Goal: Transaction & Acquisition: Purchase product/service

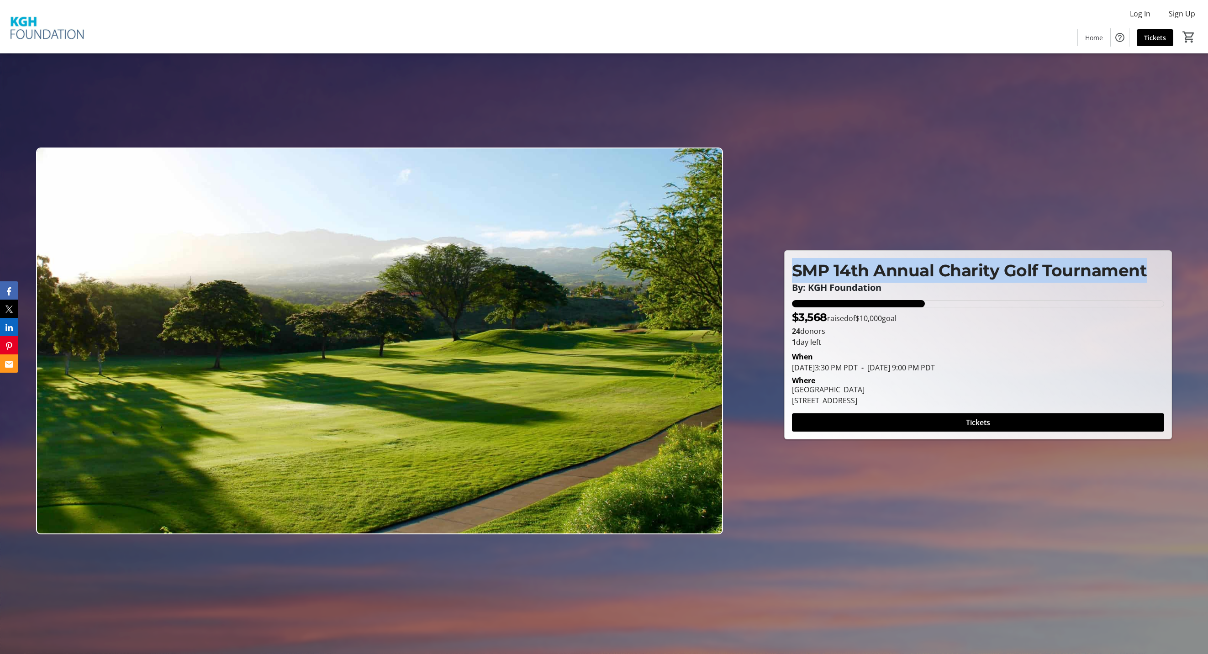
drag, startPoint x: 794, startPoint y: 270, endPoint x: 1148, endPoint y: 271, distance: 353.1
click at [1148, 271] on p "SMP 14th Annual Charity Golf Tournament" at bounding box center [978, 270] width 373 height 25
click at [913, 428] on span at bounding box center [978, 423] width 373 height 22
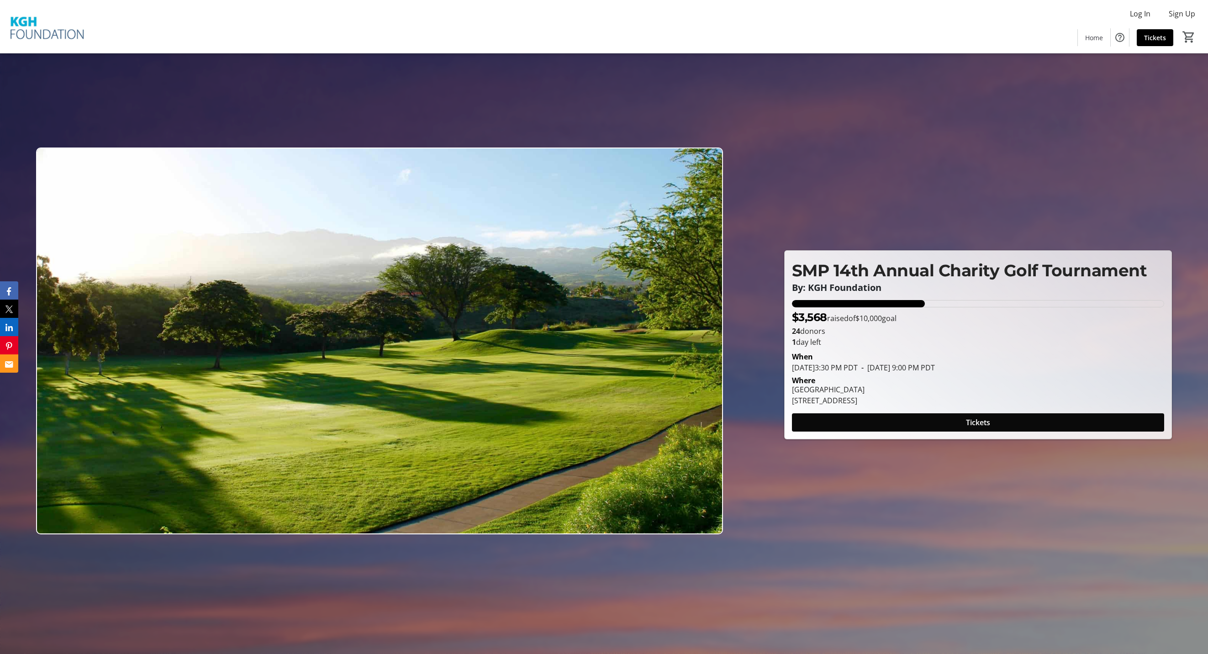
click at [847, 429] on span at bounding box center [978, 423] width 373 height 22
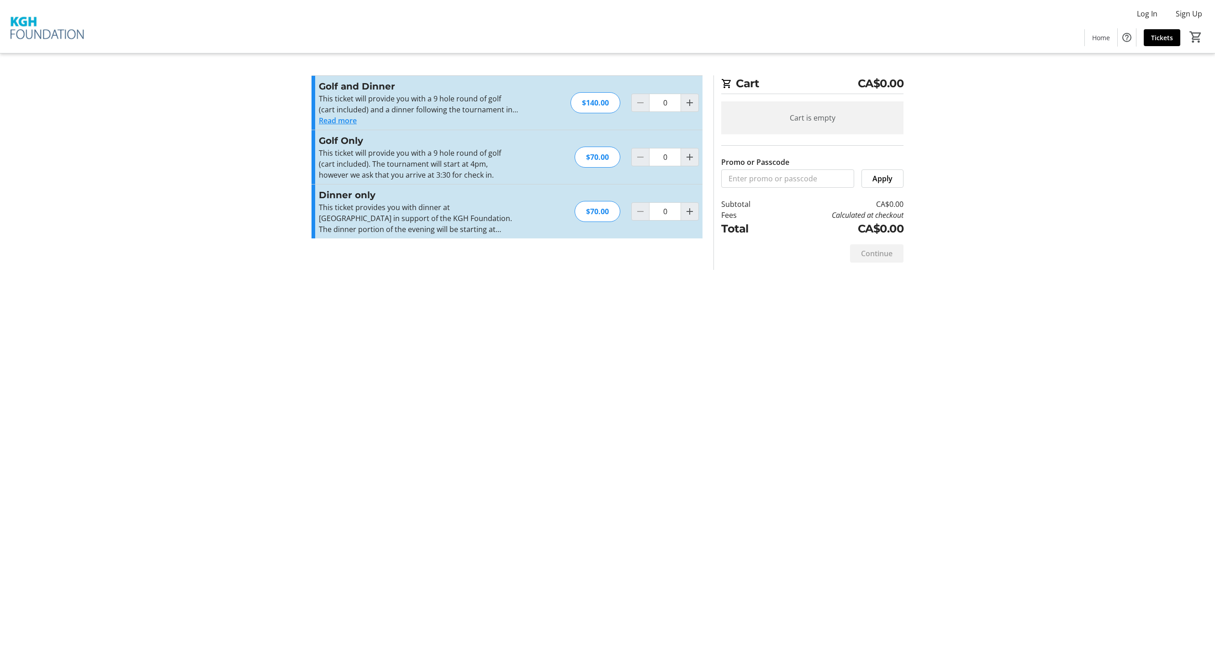
click at [333, 121] on button "Read more" at bounding box center [338, 120] width 38 height 11
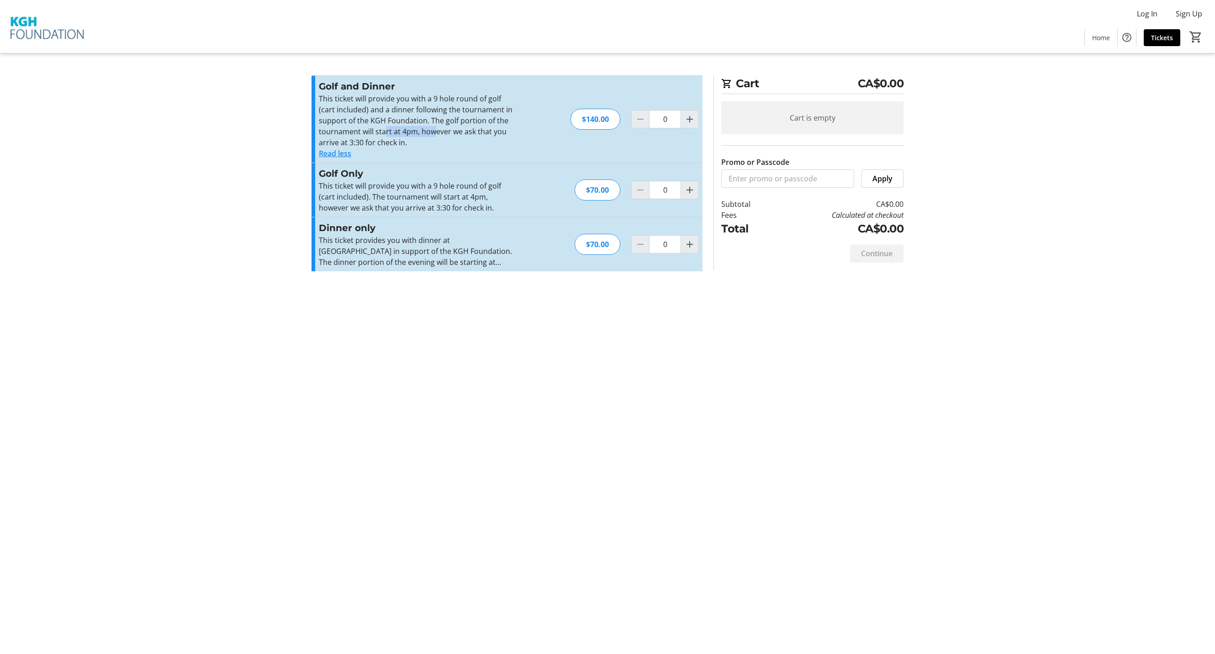
drag, startPoint x: 389, startPoint y: 130, endPoint x: 437, endPoint y: 134, distance: 47.7
click at [437, 134] on p "This ticket will provide you with a 9 hole round of golf (cart included) and a …" at bounding box center [419, 120] width 200 height 55
drag, startPoint x: 377, startPoint y: 100, endPoint x: 383, endPoint y: 116, distance: 17.6
click at [383, 116] on p "This ticket will provide you with a 9 hole round of golf (cart included) and a …" at bounding box center [419, 120] width 200 height 55
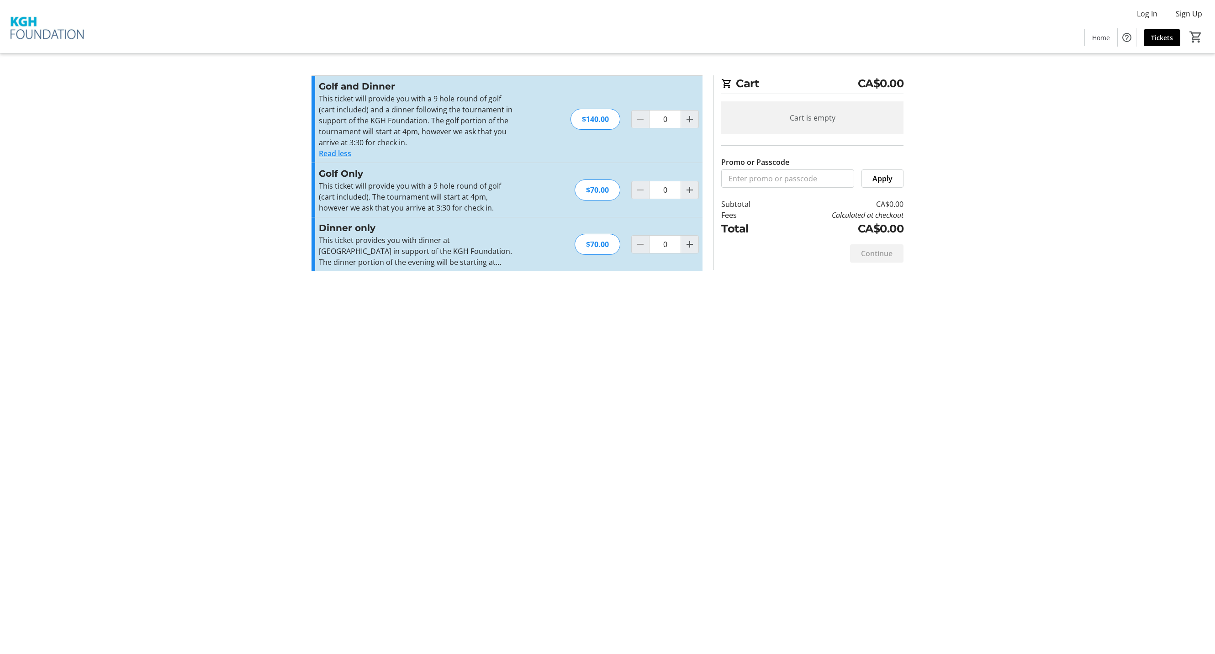
click at [1128, 16] on div "Log In Sign Up Home Tickets 0" at bounding box center [607, 26] width 1215 height 53
click at [1136, 16] on span at bounding box center [1147, 14] width 35 height 22
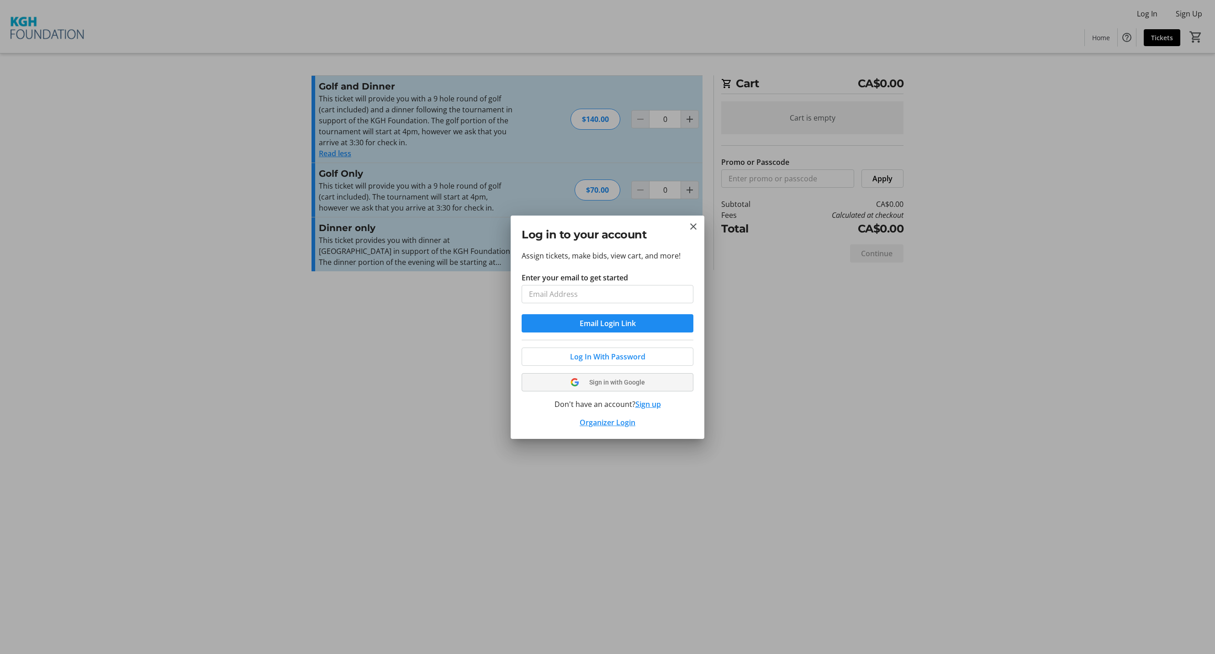
click at [603, 379] on button "Sign in with Google" at bounding box center [608, 382] width 172 height 18
click at [603, 379] on div "Log In With Password Sign in with Google Don't have an account? Sign up Organiz…" at bounding box center [608, 384] width 172 height 88
click at [587, 386] on div "Log In With Password Sign in with Google Don't have an account? Sign up Organiz…" at bounding box center [608, 384] width 172 height 88
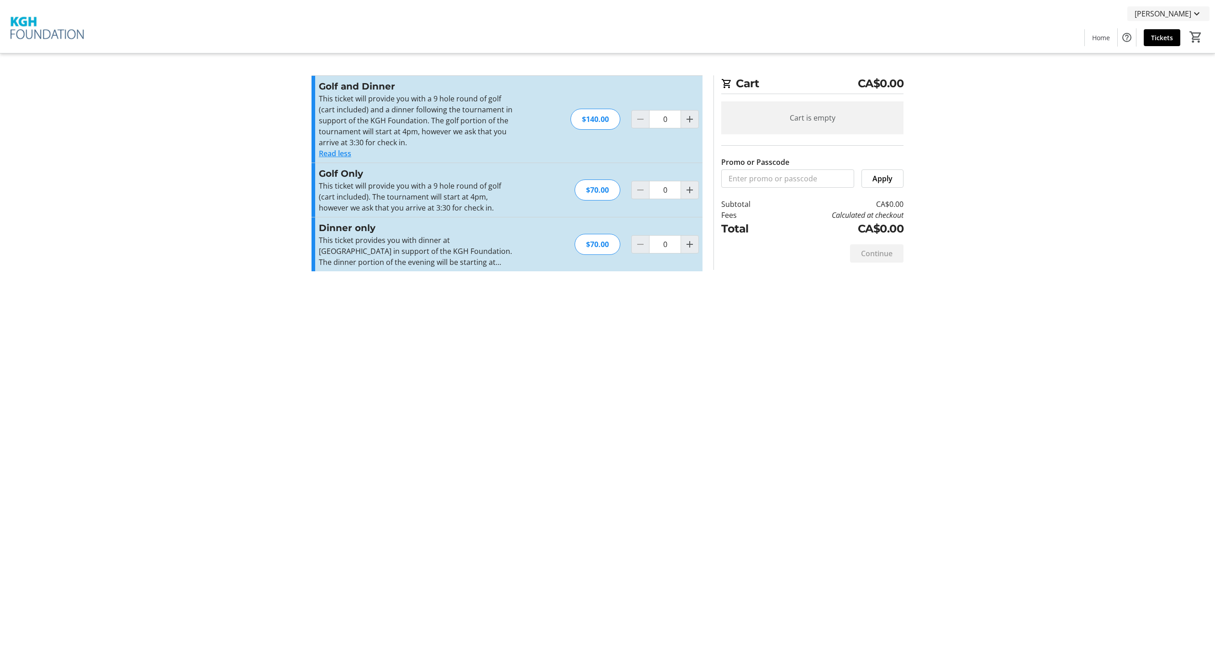
click at [1176, 12] on span "Daryl Wile" at bounding box center [1163, 13] width 57 height 11
click at [1162, 34] on span "My Tickets" at bounding box center [1170, 35] width 63 height 11
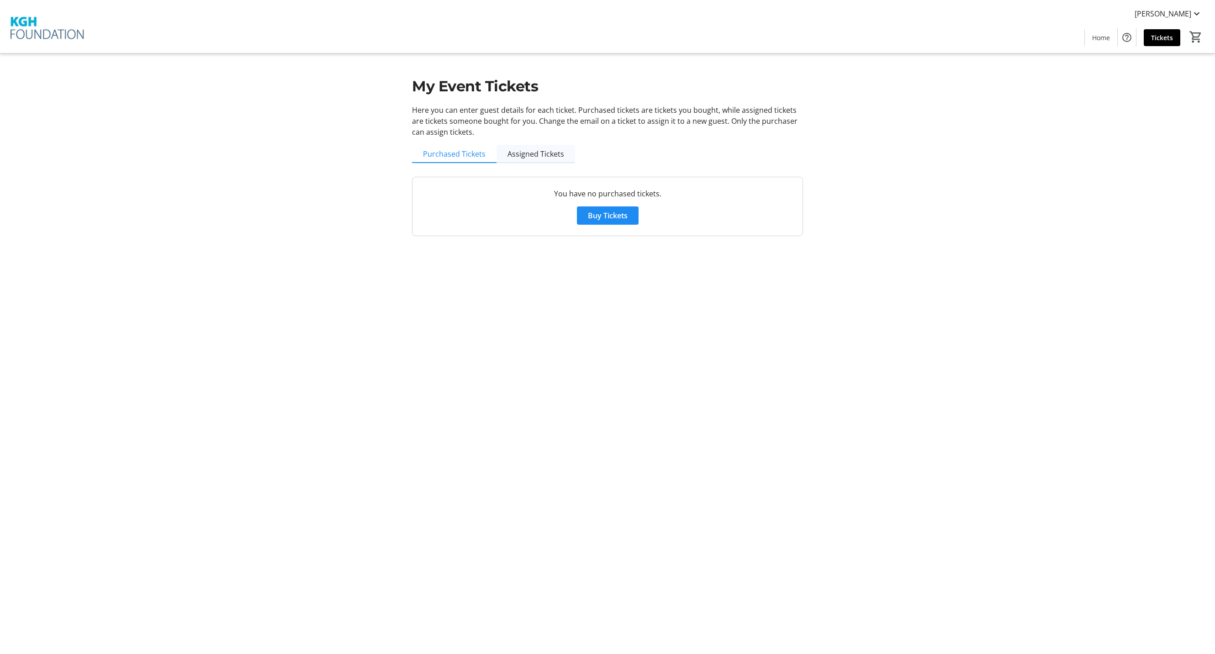
click at [538, 154] on span "Assigned Tickets" at bounding box center [536, 153] width 57 height 7
click at [470, 153] on span "Purchased Tickets" at bounding box center [454, 153] width 63 height 7
click at [613, 216] on span "Buy Tickets" at bounding box center [608, 215] width 40 height 11
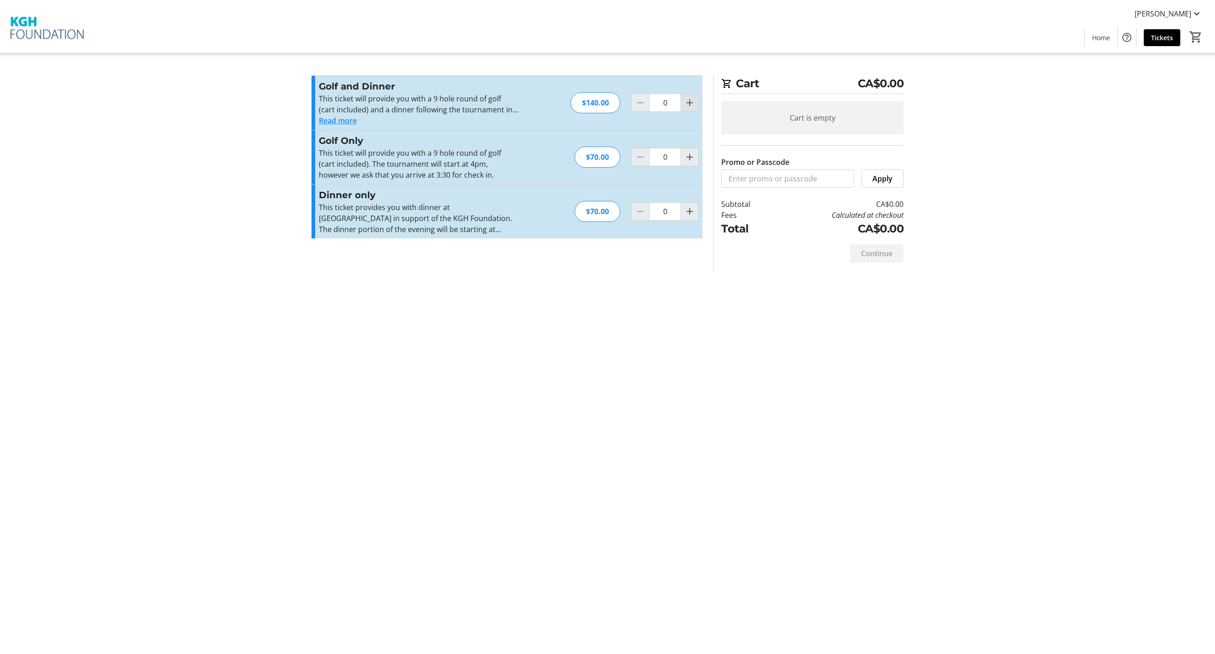
click at [683, 105] on span "Increment by one" at bounding box center [689, 102] width 17 height 17
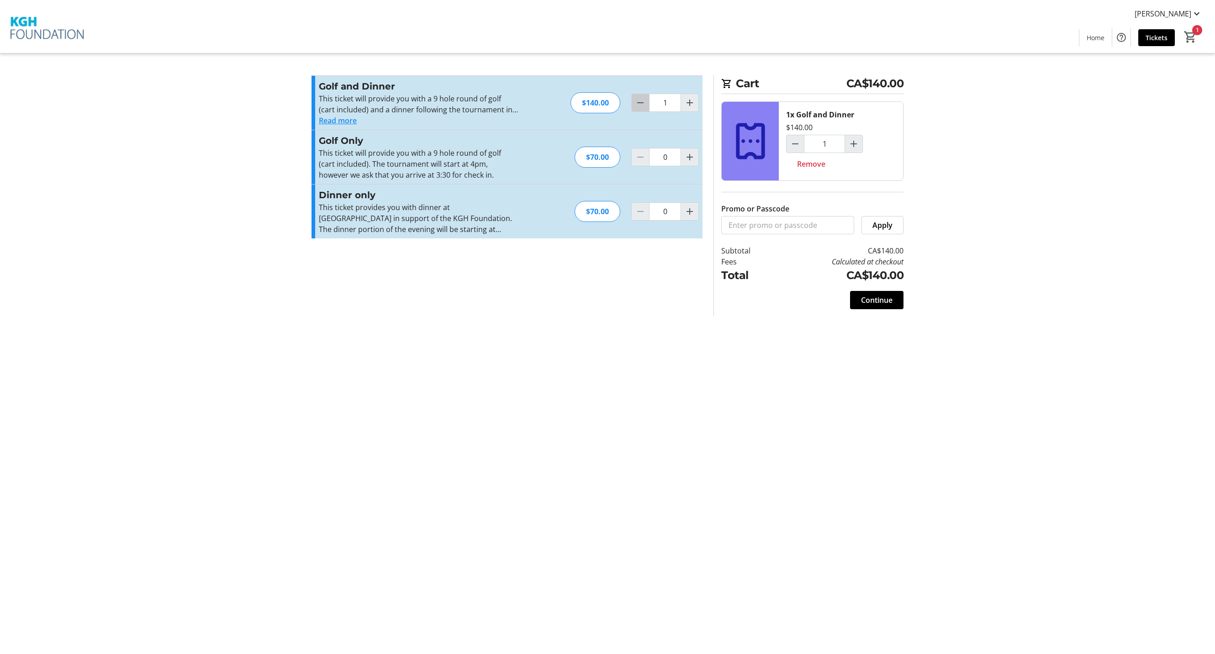
click at [637, 102] on mat-icon "Decrement by one" at bounding box center [640, 102] width 11 height 11
type input "0"
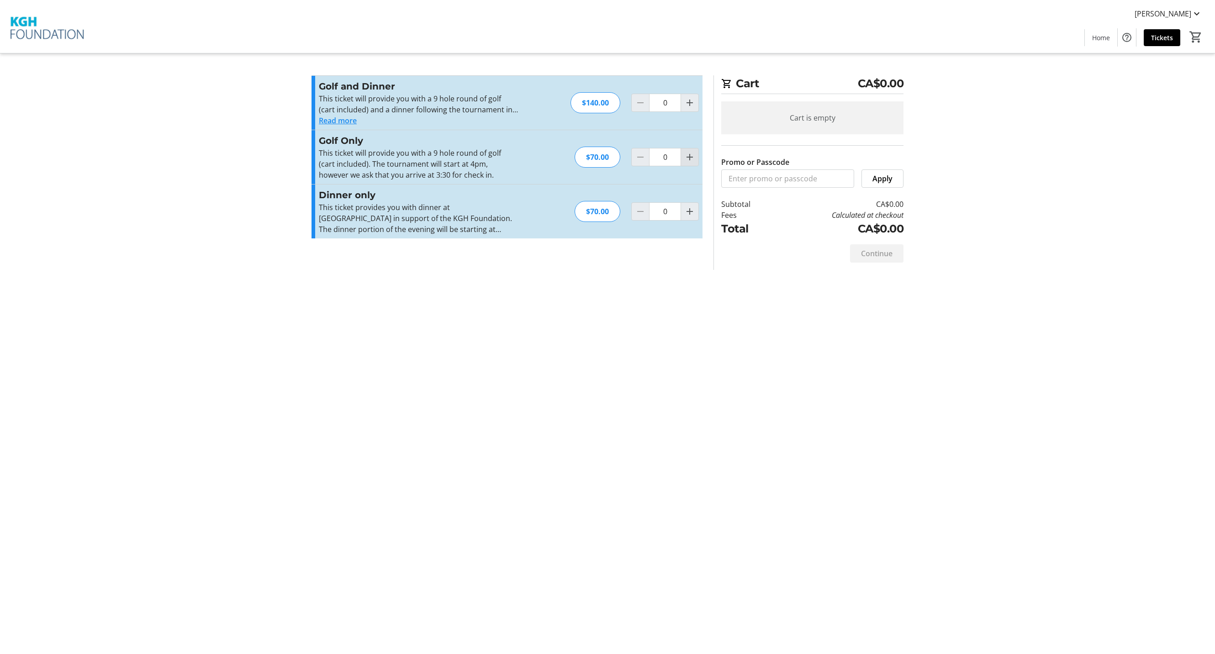
click at [693, 158] on mat-icon "Increment by one" at bounding box center [689, 157] width 11 height 11
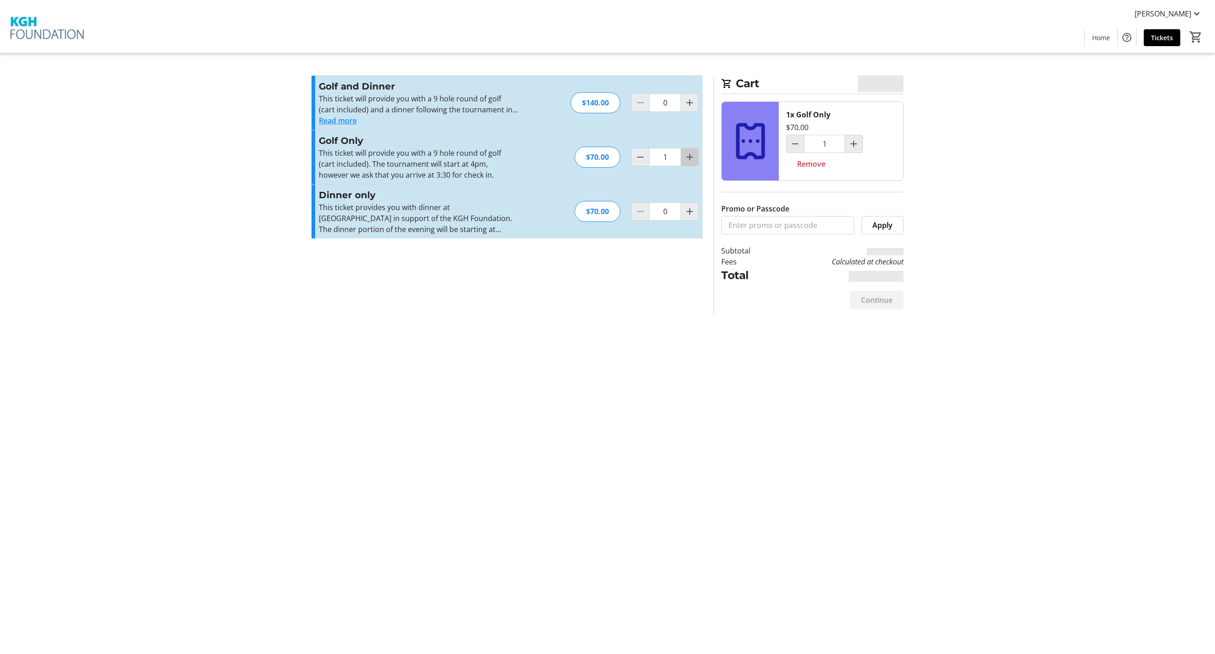
type input "2"
click at [878, 304] on span "Continue" at bounding box center [877, 300] width 32 height 11
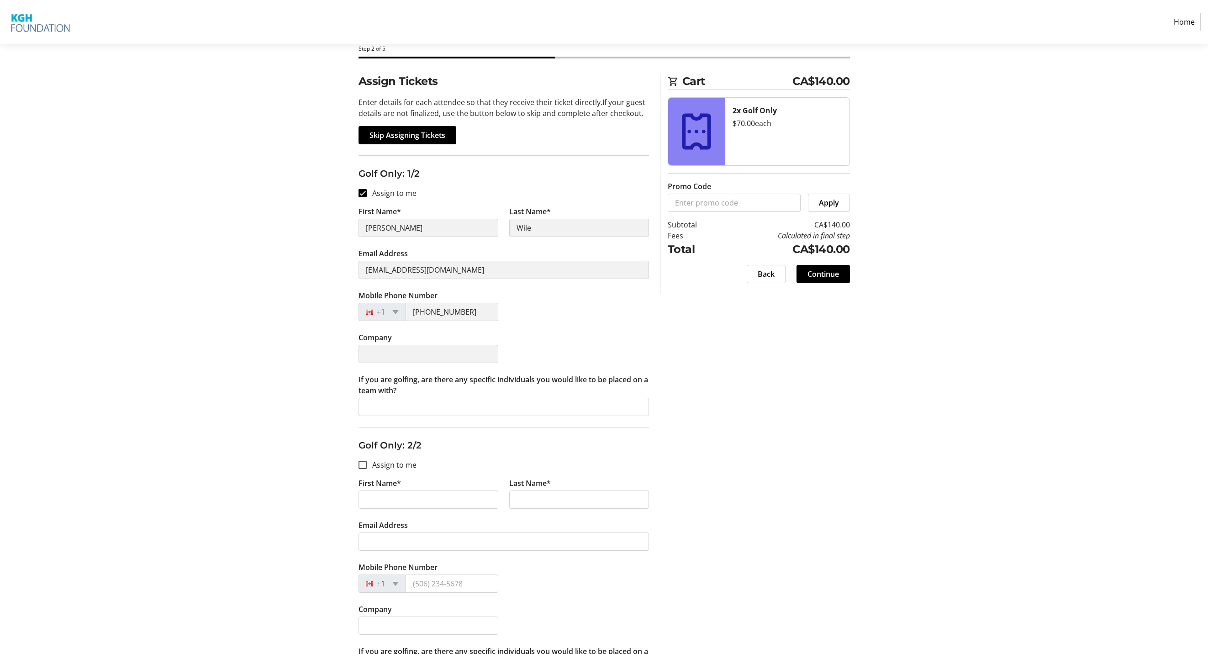
scroll to position [91, 0]
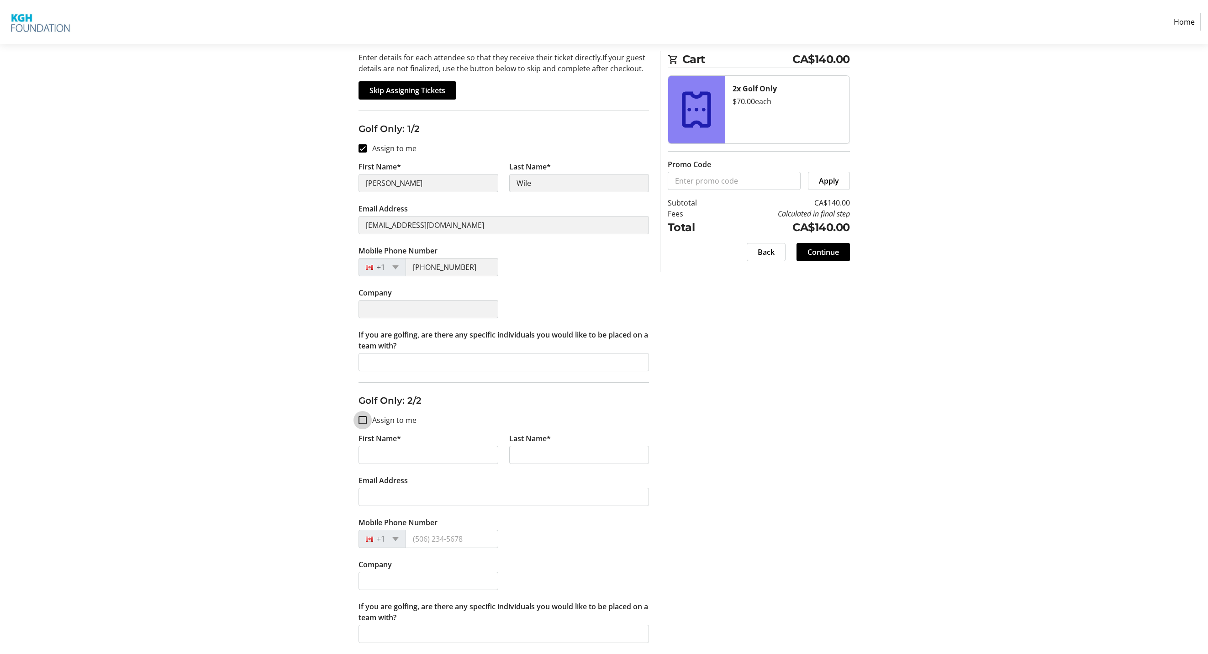
click at [362, 423] on input "Assign to me" at bounding box center [363, 420] width 8 height 8
checkbox input "false"
click at [412, 360] on input "If you are golfing, are there any specific individuals you would like to be pla…" at bounding box center [504, 362] width 291 height 18
type input "Lachlan Wile"
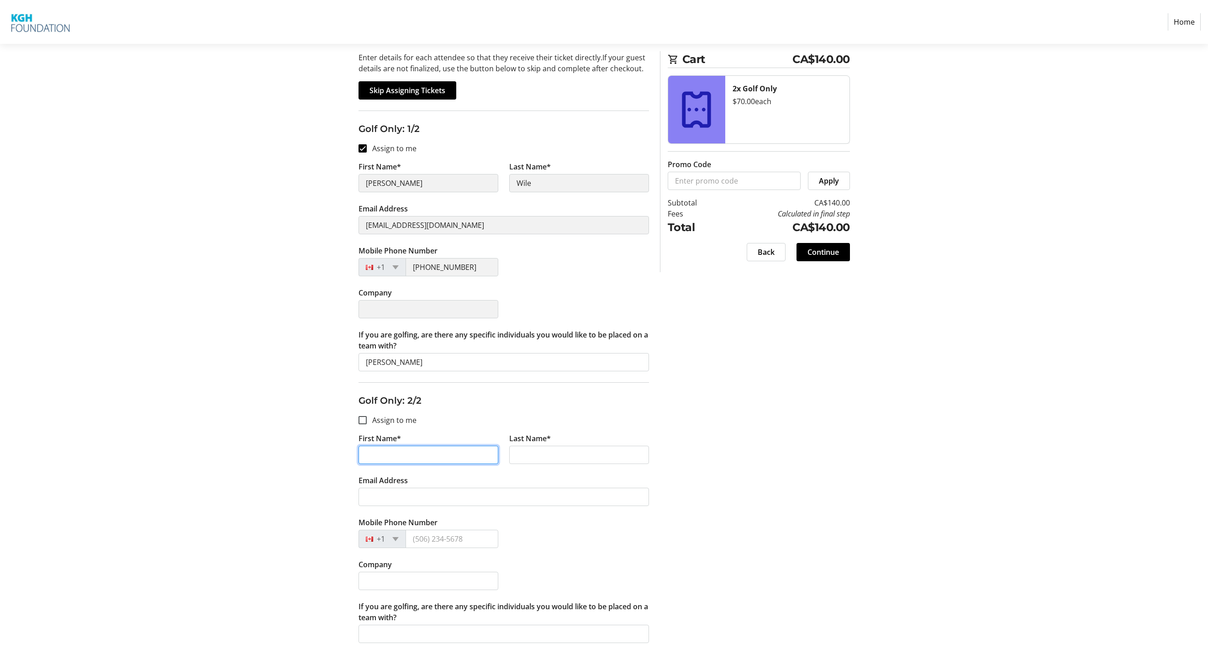
click at [402, 450] on input "First Name*" at bounding box center [429, 455] width 140 height 18
type input "Lachlan"
type input "Wile"
type input "djwile@gmail.com"
type input "(250) 575-8576"
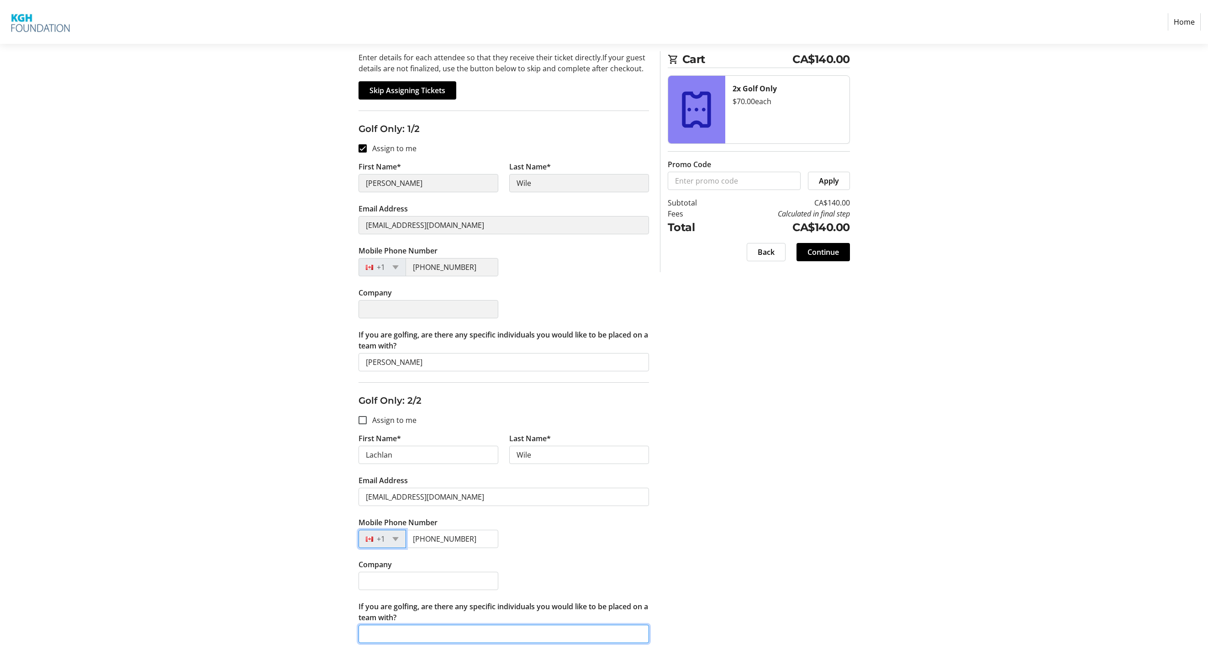
click at [414, 637] on input "If you are golfing, are there any specific individuals you would like to be pla…" at bounding box center [504, 634] width 291 height 18
type input "Daryl Wile"
click at [841, 254] on span at bounding box center [823, 252] width 53 height 22
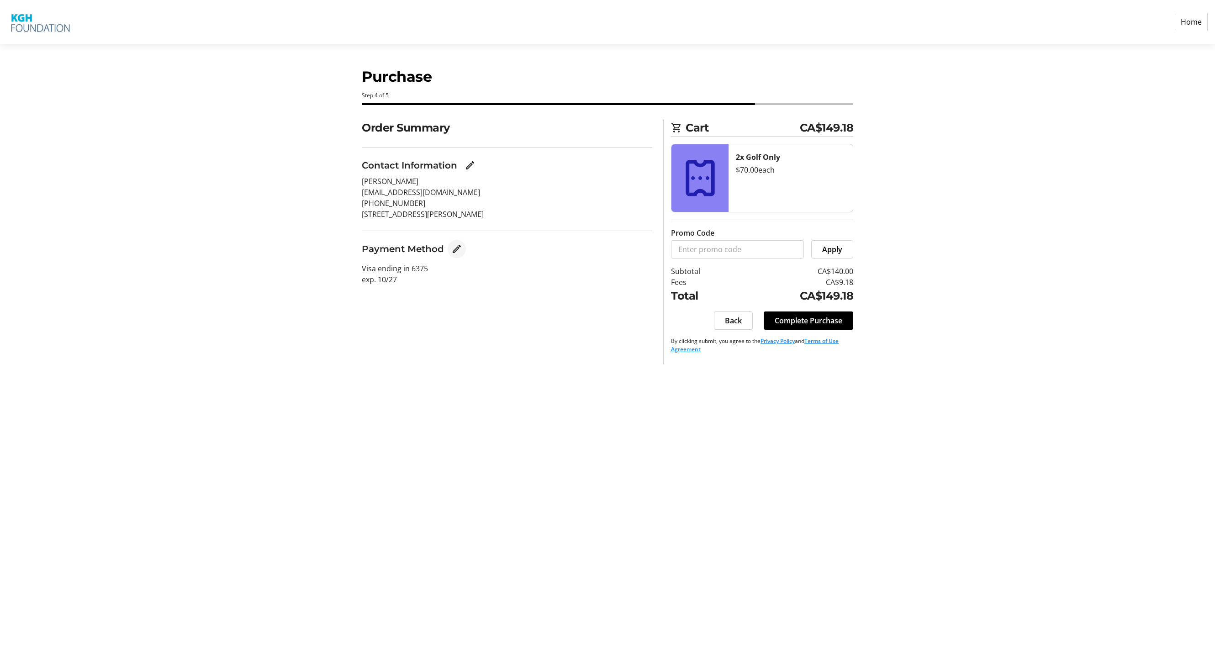
click at [457, 245] on mat-icon "Edit Payment Method" at bounding box center [456, 248] width 11 height 11
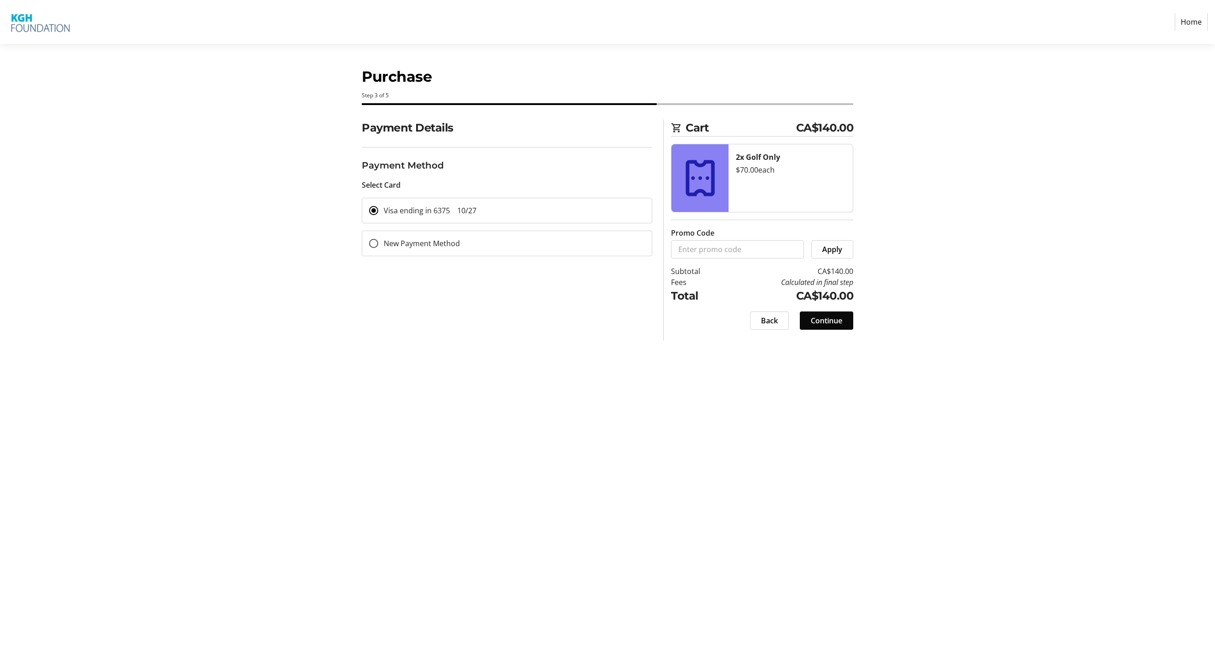
click at [852, 319] on span at bounding box center [826, 321] width 53 height 22
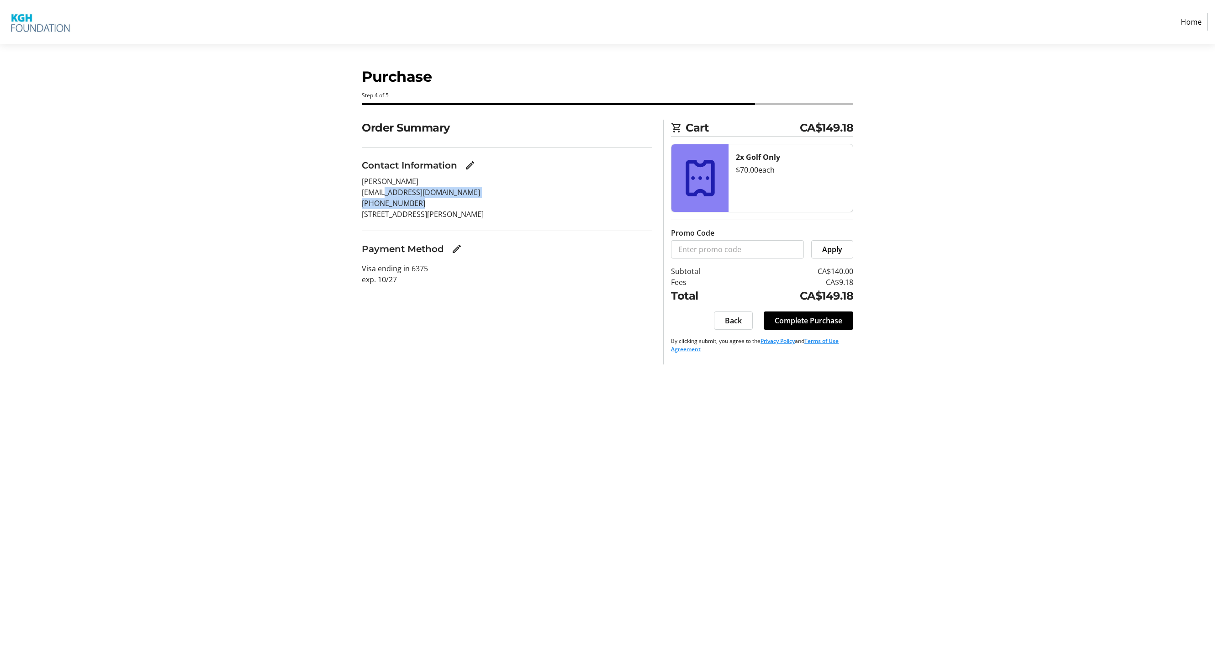
drag, startPoint x: 384, startPoint y: 192, endPoint x: 445, endPoint y: 199, distance: 62.0
click at [445, 199] on div "Daryl Wile djwile@gmail.com (250) 575-8576" at bounding box center [507, 192] width 291 height 33
click at [471, 225] on section "Order Summary Contact Information Daryl Wile djwile@gmail.com (250) 575-8576 13…" at bounding box center [507, 208] width 291 height 176
click at [794, 318] on span "Complete Purchase" at bounding box center [809, 320] width 68 height 11
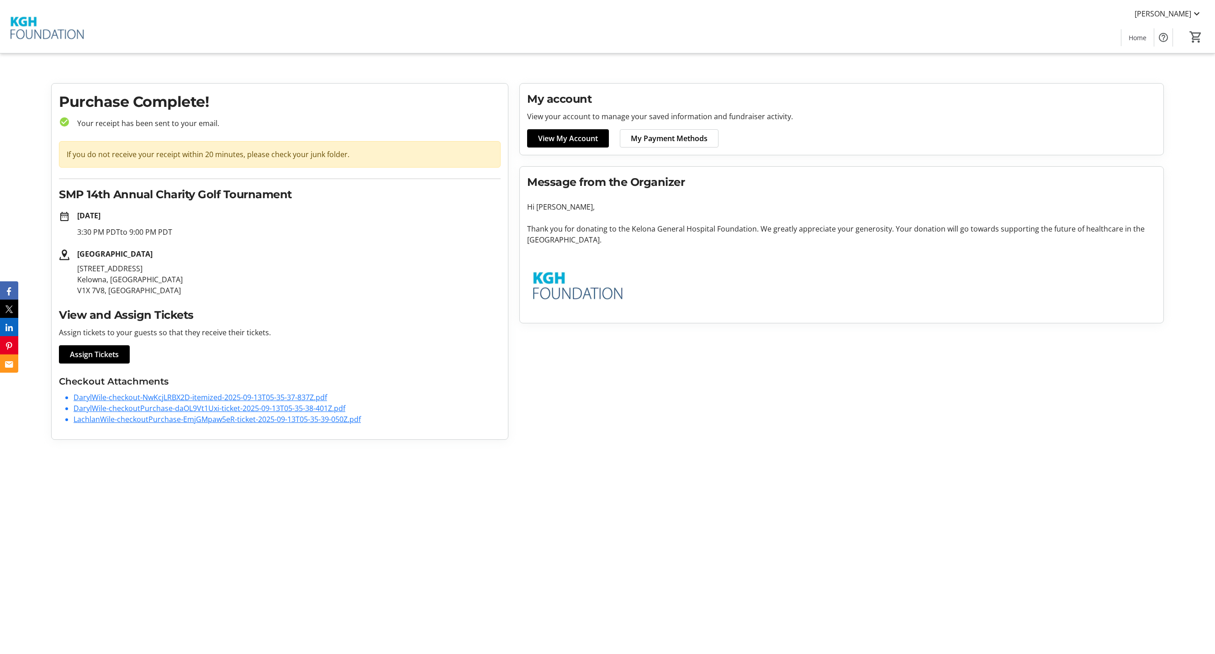
click at [197, 397] on link "DarylWile-checkout-NwKcjLRBX2D-itemized-2025-09-13T05-35-37-837Z.pdf" at bounding box center [201, 397] width 254 height 10
click at [1131, 419] on div "My account View your account to manage your saved information and fundraiser ac…" at bounding box center [842, 261] width 656 height 357
click at [151, 408] on link "DarylWile-checkoutPurchase-daOL9Vt1Uxi-ticket-2025-09-13T05-35-38-401Z.pdf" at bounding box center [210, 408] width 272 height 10
click at [159, 420] on link "LachlanWile-checkoutPurchase-EmjGMpaw5eR-ticket-2025-09-13T05-35-39-050Z.pdf" at bounding box center [217, 419] width 287 height 10
